Goal: Register for event/course

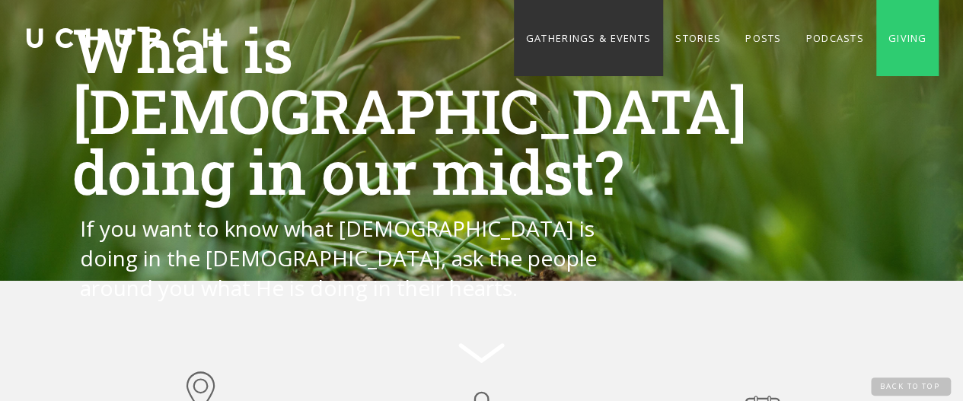
click at [553, 50] on link "Gatherings & Events" at bounding box center [588, 38] width 149 height 76
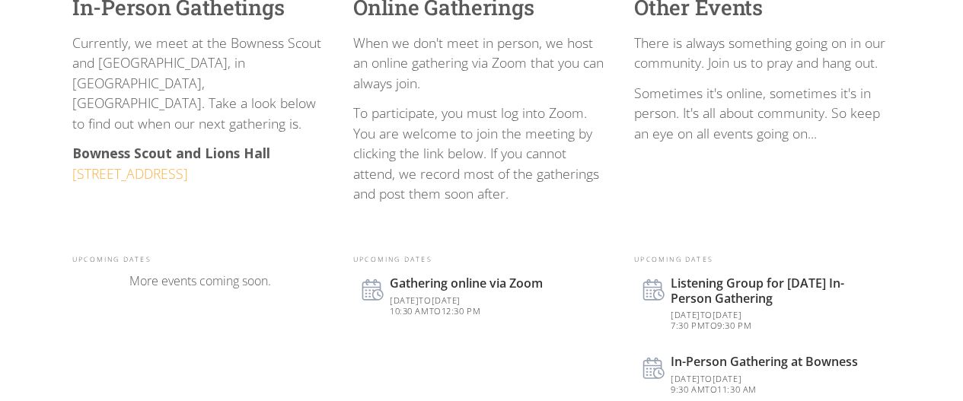
scroll to position [510, 0]
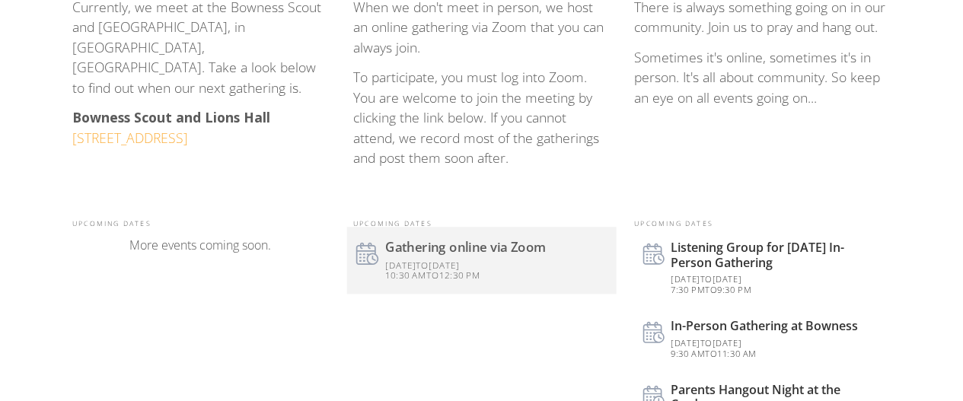
click at [425, 257] on div "Sep 14, 2025 to Sep 14, 2025 10:30 am to 12:30 pm" at bounding box center [496, 268] width 222 height 26
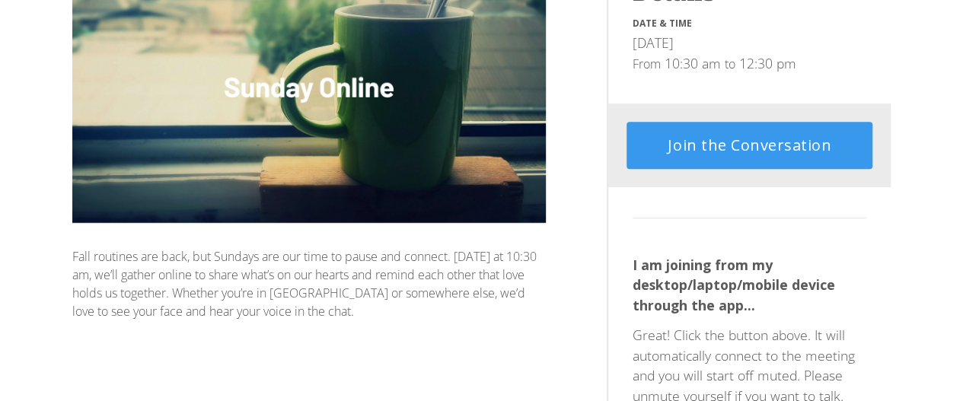
scroll to position [248, 0]
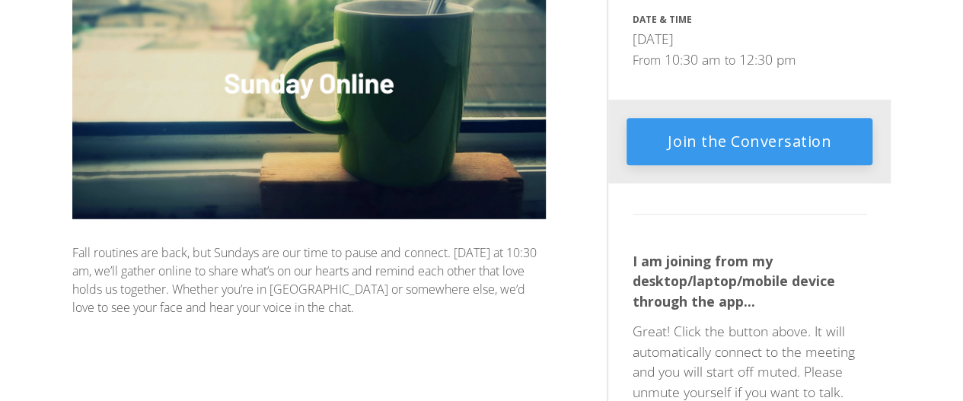
click at [822, 148] on link "Join the Conversation" at bounding box center [750, 141] width 246 height 47
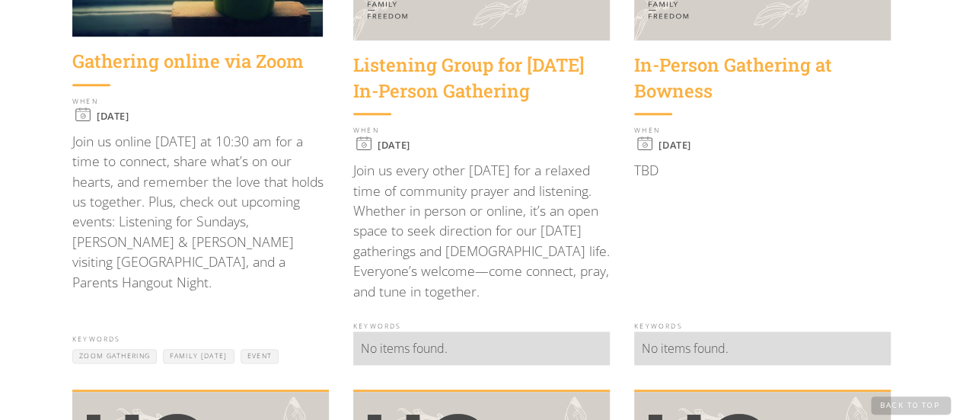
scroll to position [570, 0]
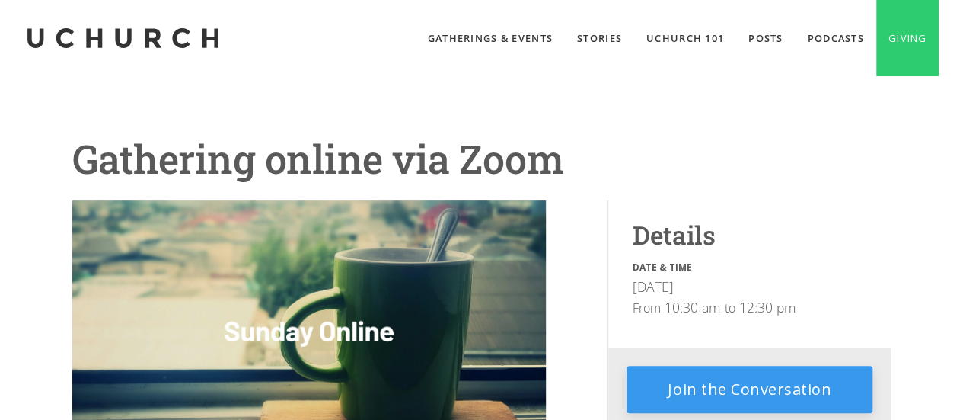
click at [695, 384] on link "Join the Conversation" at bounding box center [750, 389] width 246 height 47
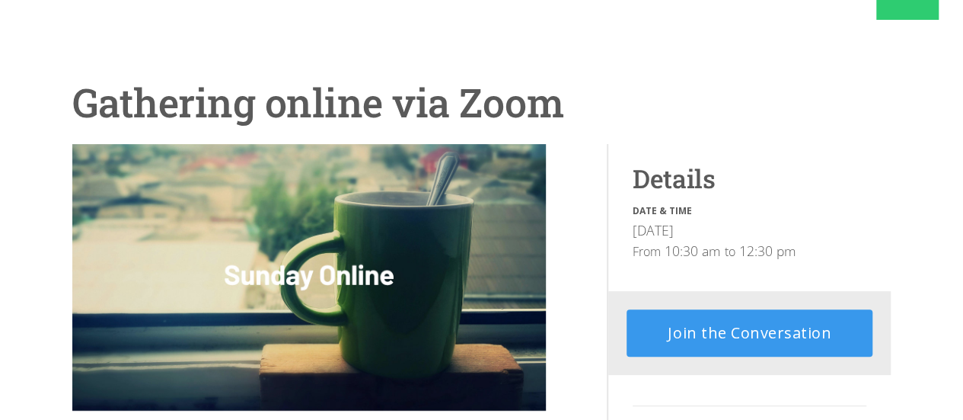
scroll to position [67, 0]
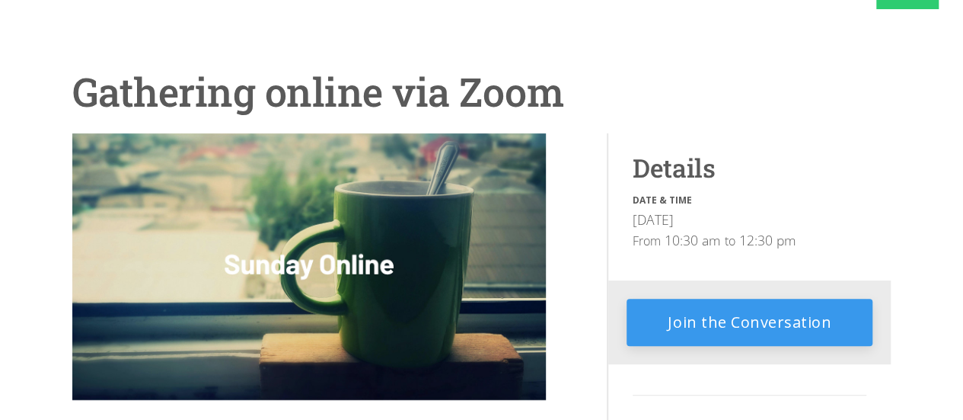
click at [770, 308] on link "Join the Conversation" at bounding box center [750, 322] width 246 height 47
